Goal: Task Accomplishment & Management: Manage account settings

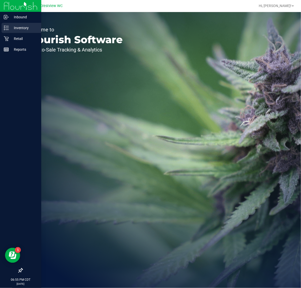
click at [12, 27] on p "Inventory" at bounding box center [24, 28] width 30 height 6
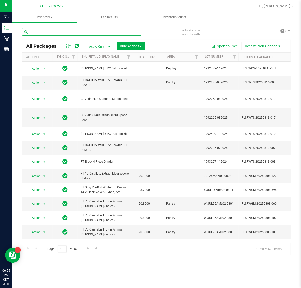
click at [89, 35] on input "text" at bounding box center [81, 32] width 119 height 8
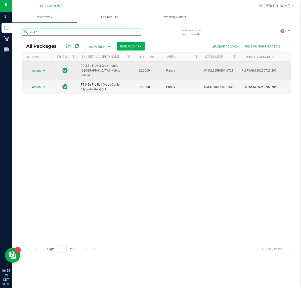
type input "3947"
click at [37, 71] on span "Action" at bounding box center [34, 70] width 14 height 7
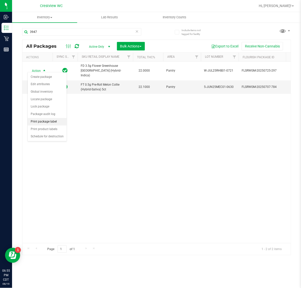
click at [43, 122] on li "Print package label" at bounding box center [47, 122] width 39 height 8
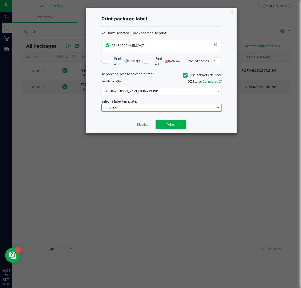
click at [143, 109] on span "300 DPI" at bounding box center [157, 107] width 113 height 7
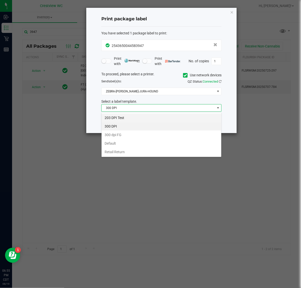
scroll to position [8, 120]
click at [131, 119] on li "203 DPI Test" at bounding box center [161, 118] width 120 height 9
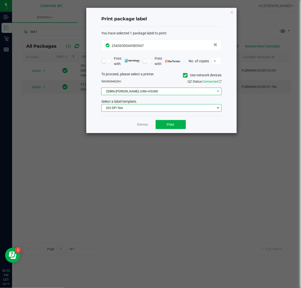
click at [142, 93] on span "ZEBRA-[PERSON_NAME]-JURA-HOUND" at bounding box center [157, 91] width 113 height 7
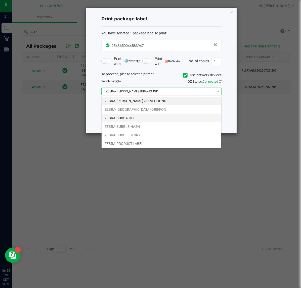
click at [134, 116] on li "ZEBRA-BUBBA-OG" at bounding box center [161, 118] width 120 height 9
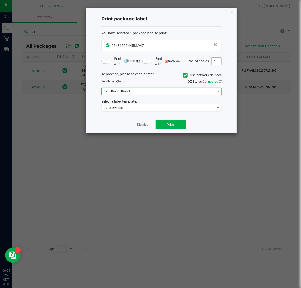
click at [213, 62] on input "1" at bounding box center [216, 61] width 10 height 7
type input "2"
click at [176, 127] on button "Print" at bounding box center [170, 124] width 30 height 9
drag, startPoint x: 231, startPoint y: 12, endPoint x: 196, endPoint y: 3, distance: 36.0
click at [231, 12] on icon "button" at bounding box center [232, 12] width 4 height 6
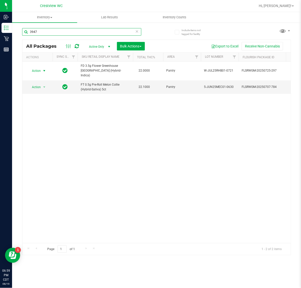
click at [80, 32] on input "3947" at bounding box center [81, 32] width 119 height 8
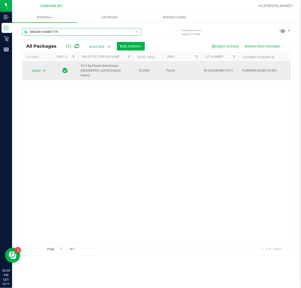
type input "8964491654801779"
click at [41, 69] on span "Action" at bounding box center [34, 70] width 14 height 7
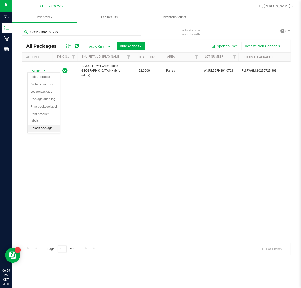
click at [41, 125] on li "Unlock package" at bounding box center [44, 129] width 32 height 8
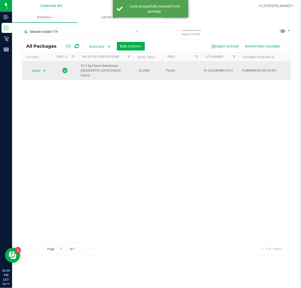
click at [39, 67] on span "Action" at bounding box center [34, 70] width 14 height 7
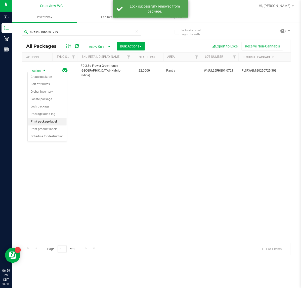
click at [39, 120] on li "Print package label" at bounding box center [47, 122] width 39 height 8
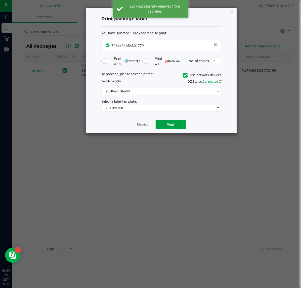
click at [174, 127] on span "Print" at bounding box center [171, 125] width 8 height 4
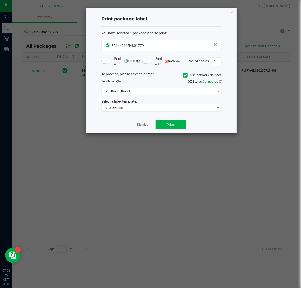
click at [232, 11] on icon "button" at bounding box center [232, 12] width 4 height 6
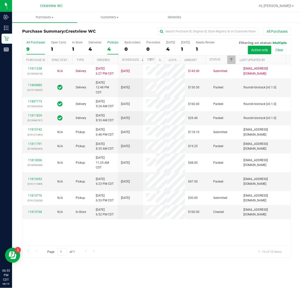
click at [113, 47] on div "4" at bounding box center [112, 49] width 11 height 6
click at [0, 0] on input "PickUps 4" at bounding box center [0, 0] width 0 height 0
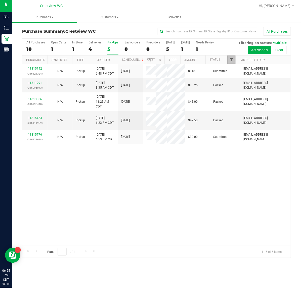
click at [229, 61] on span "Filter" at bounding box center [231, 60] width 4 height 4
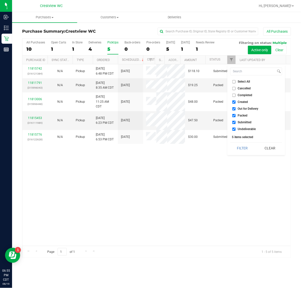
click at [234, 81] on input "Select All" at bounding box center [233, 81] width 3 height 3
checkbox input "true"
click at [234, 81] on input "Select All" at bounding box center [233, 81] width 3 height 3
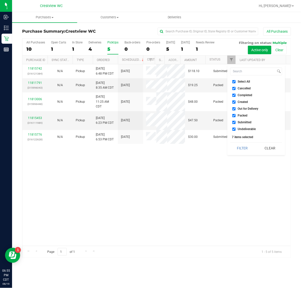
checkbox input "false"
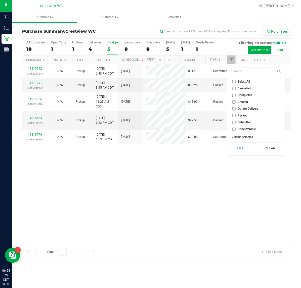
checkbox input "false"
click at [233, 122] on input "Submitted" at bounding box center [233, 122] width 3 height 3
checkbox input "true"
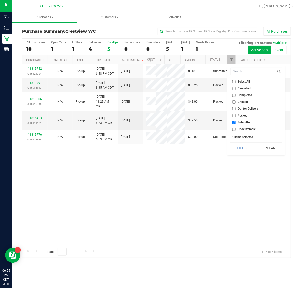
click at [242, 149] on button "Filter" at bounding box center [242, 148] width 24 height 11
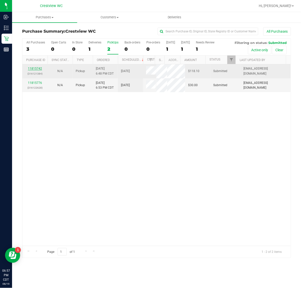
click at [40, 70] on link "11815742" at bounding box center [35, 69] width 14 height 4
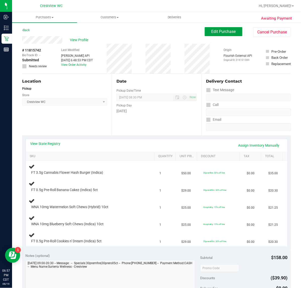
click at [226, 33] on span "Edit Purchase" at bounding box center [223, 31] width 24 height 5
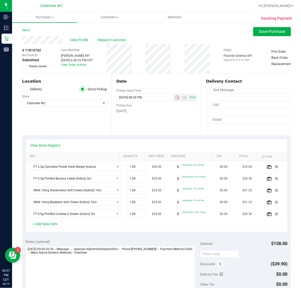
click at [27, 67] on label "Needs review" at bounding box center [34, 66] width 25 height 5
click at [0, 0] on input "Needs review" at bounding box center [0, 0] width 0 height 0
click at [259, 31] on span "Save Purchase" at bounding box center [272, 31] width 26 height 5
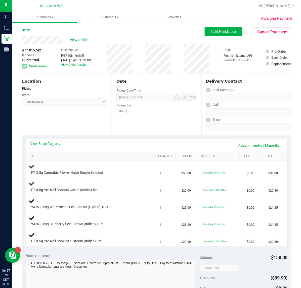
click at [29, 31] on link "Back" at bounding box center [26, 30] width 8 height 4
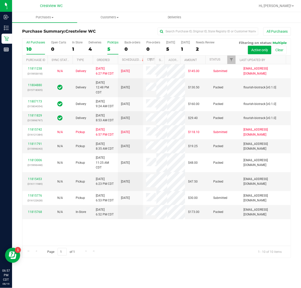
click at [108, 48] on div "5" at bounding box center [112, 49] width 11 height 6
click at [0, 0] on input "PickUps 5" at bounding box center [0, 0] width 0 height 0
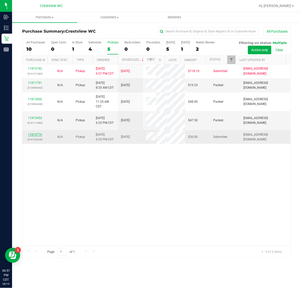
click at [38, 136] on link "11815776" at bounding box center [35, 135] width 14 height 4
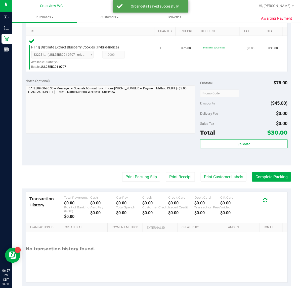
scroll to position [126, 0]
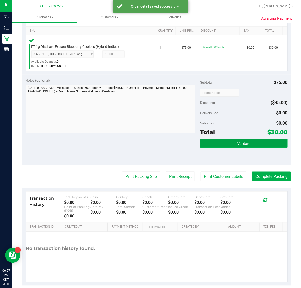
click at [244, 139] on button "Validate" at bounding box center [243, 143] width 87 height 9
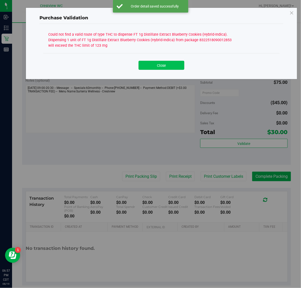
click at [166, 62] on button "Close" at bounding box center [161, 65] width 46 height 9
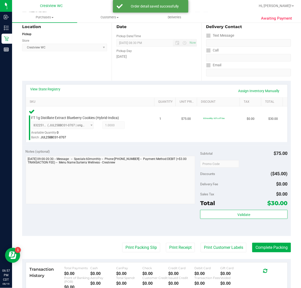
scroll to position [0, 0]
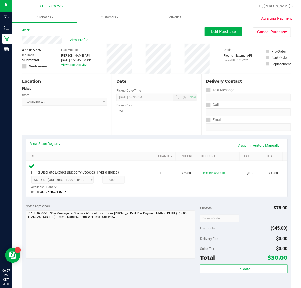
click at [53, 141] on link "View State Registry" at bounding box center [45, 143] width 30 height 5
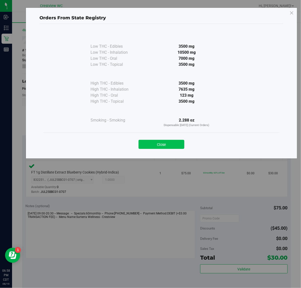
click at [156, 141] on button "Close" at bounding box center [161, 144] width 46 height 9
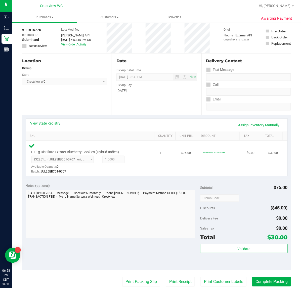
scroll to position [31, 0]
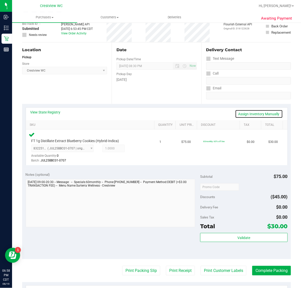
click at [259, 114] on link "Assign Inventory Manually" at bounding box center [259, 114] width 48 height 9
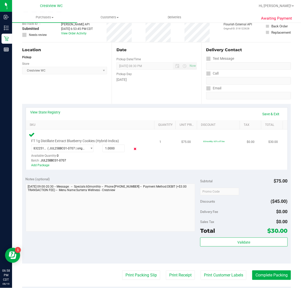
click at [132, 148] on icon at bounding box center [134, 149] width 5 height 6
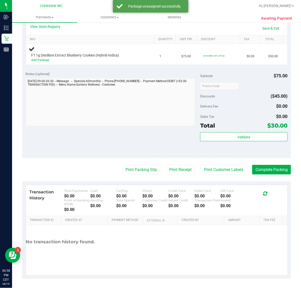
scroll to position [0, 0]
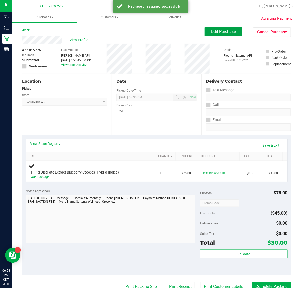
click at [221, 33] on span "Edit Purchase" at bounding box center [223, 31] width 24 height 5
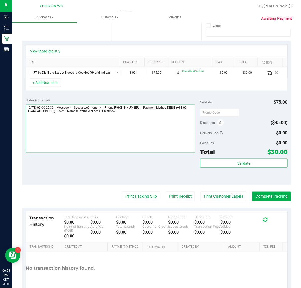
click at [150, 133] on textarea at bounding box center [111, 129] width 170 height 48
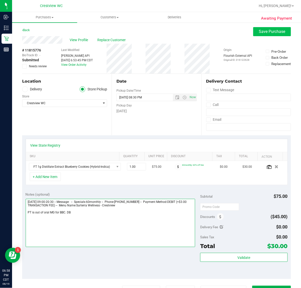
type textarea "Tuesday 08/19/2025 09:00-20:30 -- Message: -- Specials:60monthly -- Phone:85022…"
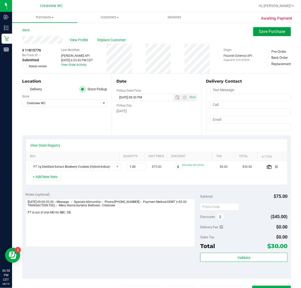
click at [259, 30] on span "Save Purchase" at bounding box center [272, 31] width 26 height 5
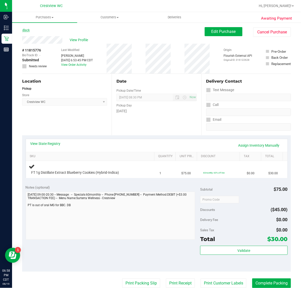
click at [23, 30] on link "Back" at bounding box center [26, 30] width 8 height 4
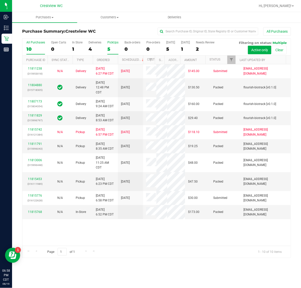
click at [114, 50] on div "5" at bounding box center [112, 49] width 11 height 6
click at [0, 0] on input "PickUps 5" at bounding box center [0, 0] width 0 height 0
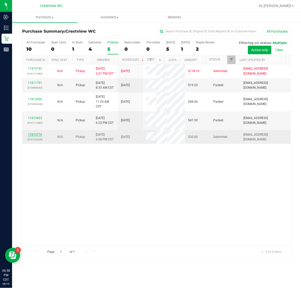
click at [36, 136] on link "11815776" at bounding box center [35, 135] width 14 height 4
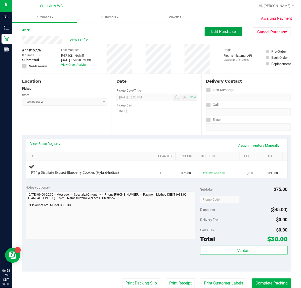
drag, startPoint x: 216, startPoint y: 31, endPoint x: 208, endPoint y: 41, distance: 13.2
click at [216, 30] on span "Edit Purchase" at bounding box center [223, 31] width 24 height 5
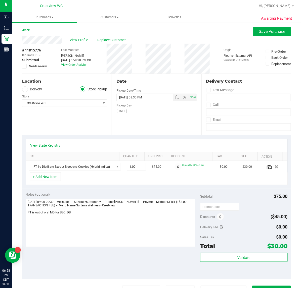
click at [24, 66] on icon at bounding box center [24, 66] width 3 height 0
click at [0, 0] on input "Needs review" at bounding box center [0, 0] width 0 height 0
click at [271, 32] on span "Save Purchase" at bounding box center [272, 31] width 26 height 5
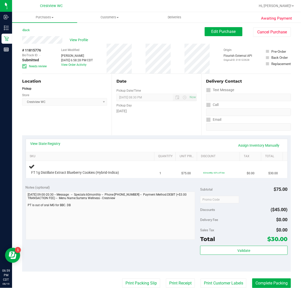
click at [29, 29] on link "Back" at bounding box center [26, 30] width 8 height 4
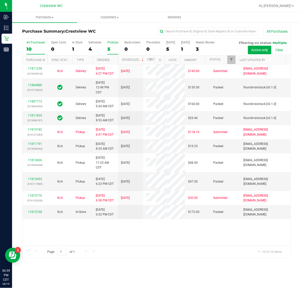
click at [112, 45] on label "PickUps 5" at bounding box center [112, 48] width 11 height 14
click at [0, 0] on input "PickUps 5" at bounding box center [0, 0] width 0 height 0
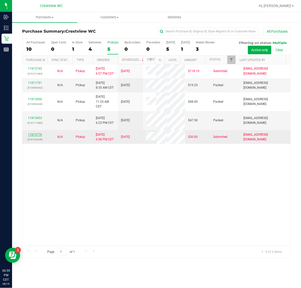
click at [39, 136] on link "11815776" at bounding box center [35, 135] width 14 height 4
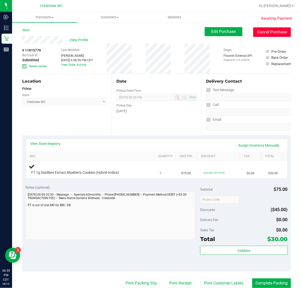
click at [254, 35] on button "Cancel Purchase" at bounding box center [272, 32] width 38 height 10
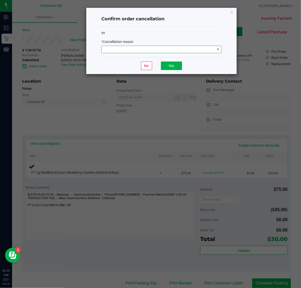
click at [154, 52] on span at bounding box center [157, 49] width 113 height 7
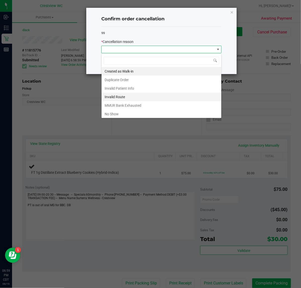
scroll to position [8, 120]
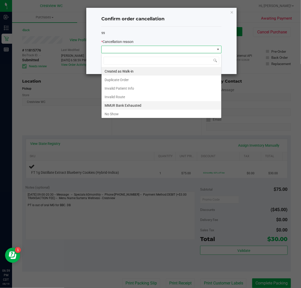
click at [117, 107] on li "MMUR Bank Exhausted" at bounding box center [161, 105] width 120 height 9
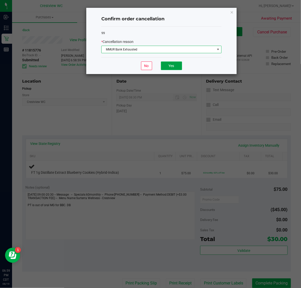
click at [172, 66] on button "Yes" at bounding box center [171, 66] width 21 height 9
